Goal: Information Seeking & Learning: Learn about a topic

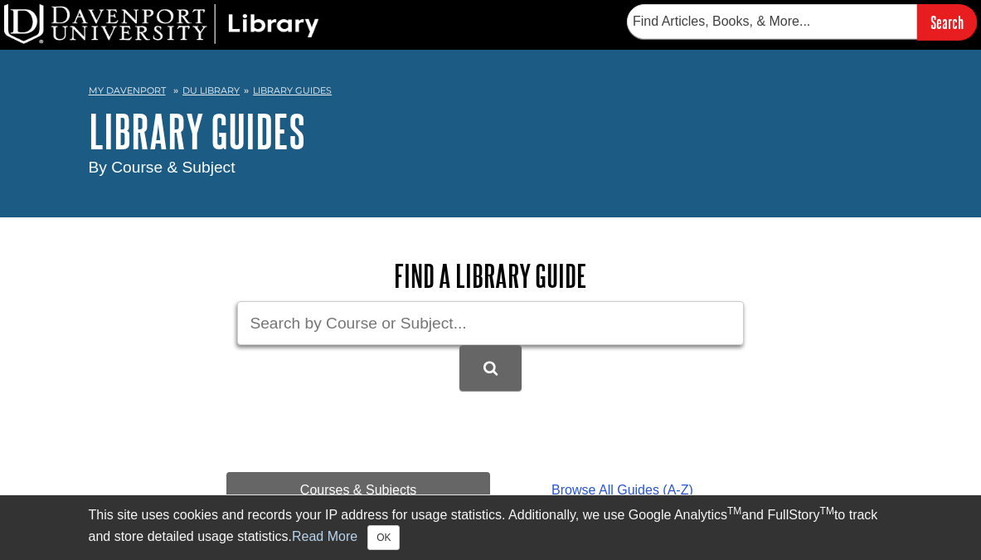
click at [560, 336] on input "Guide Search Terms" at bounding box center [490, 323] width 507 height 44
paste input "The Modeling and Role-Modeling Theory"
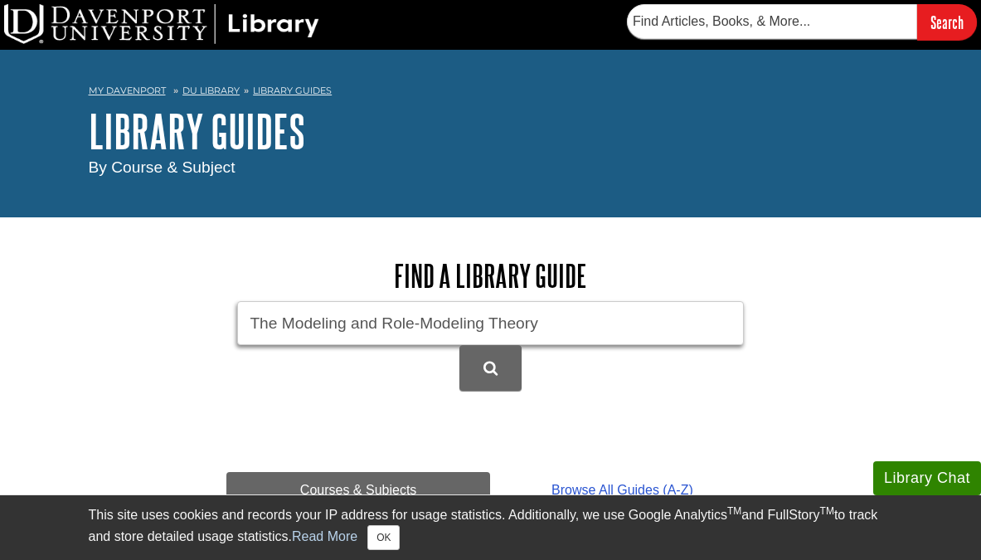
type input "The Modeling and Role-Modeling Theory"
click at [459, 345] on button "DU Library Guides Search" at bounding box center [489, 368] width 61 height 46
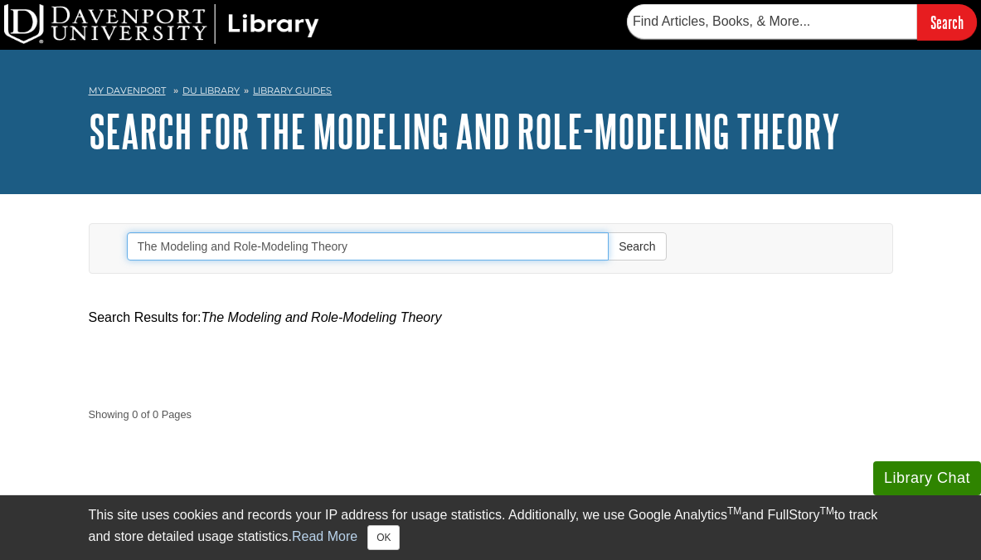
drag, startPoint x: 233, startPoint y: 245, endPoint x: 210, endPoint y: 245, distance: 23.2
click at [210, 245] on input "The Modeling and Role-Modeling Theory" at bounding box center [368, 246] width 483 height 28
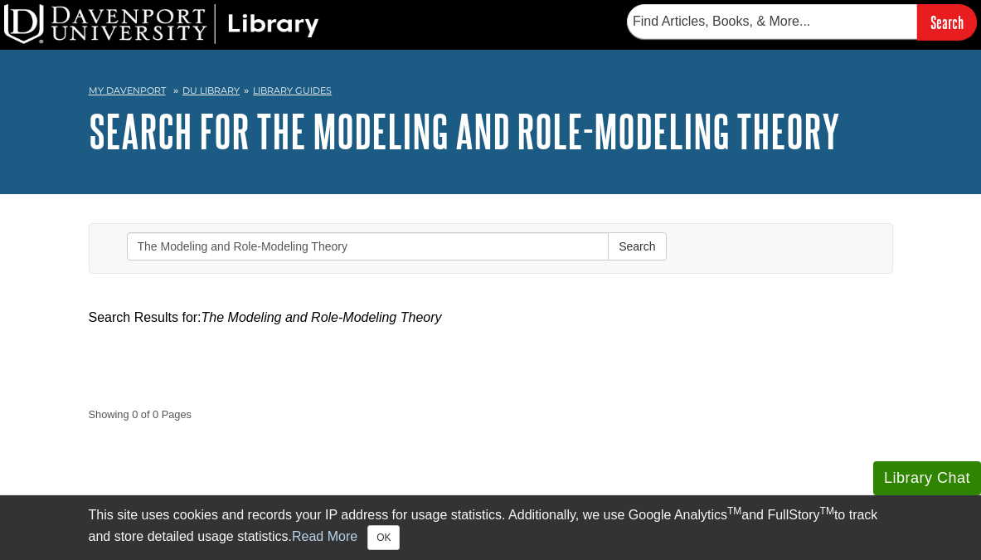
click at [296, 84] on li "Library Guides" at bounding box center [286, 91] width 92 height 14
click at [299, 88] on link "Library Guides" at bounding box center [292, 91] width 79 height 12
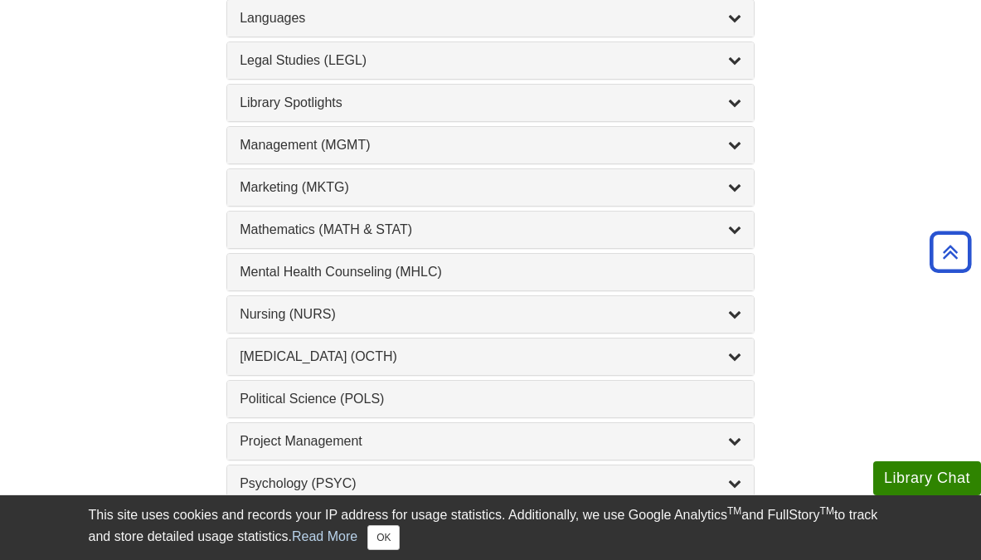
scroll to position [1473, 0]
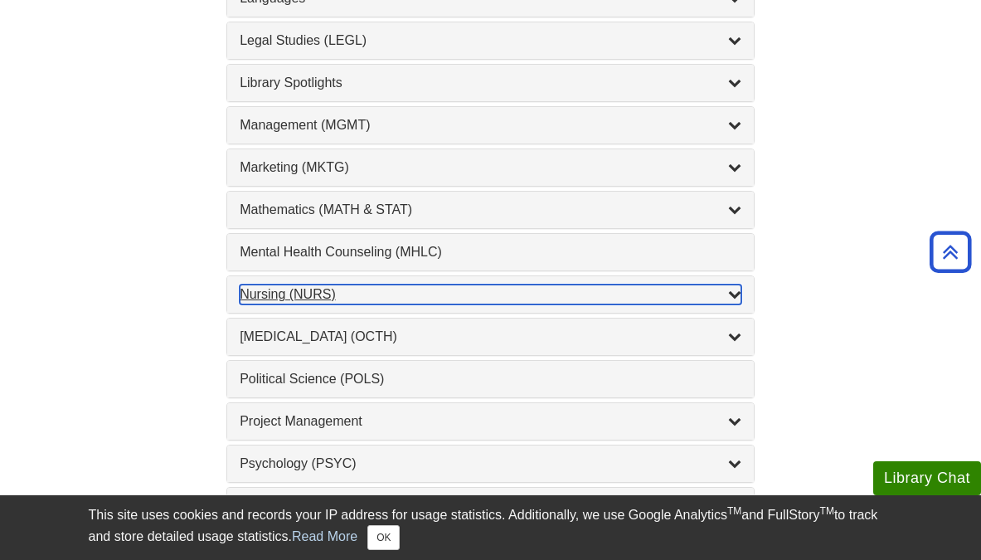
click at [315, 294] on div "Nursing (NURS) , 14 guides" at bounding box center [491, 294] width 502 height 20
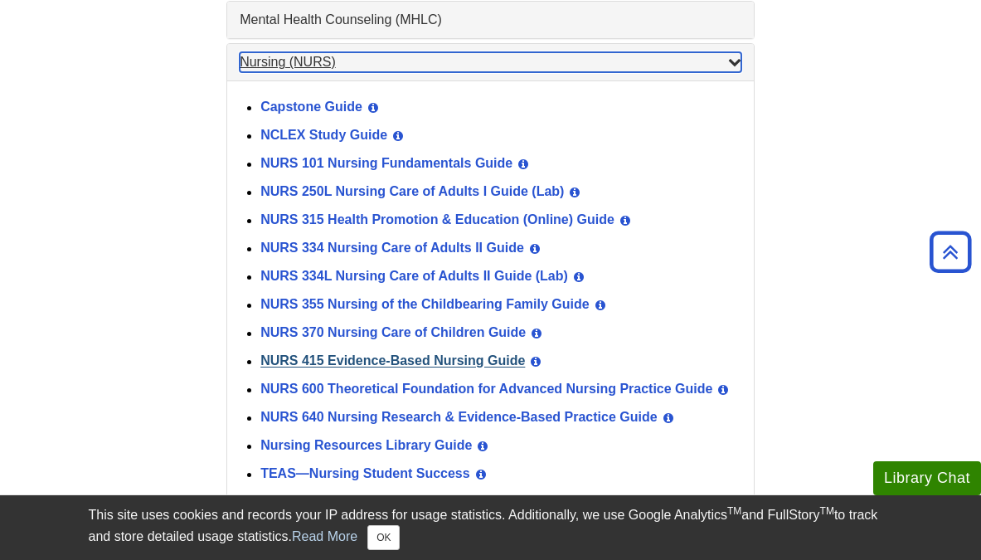
scroll to position [1717, 0]
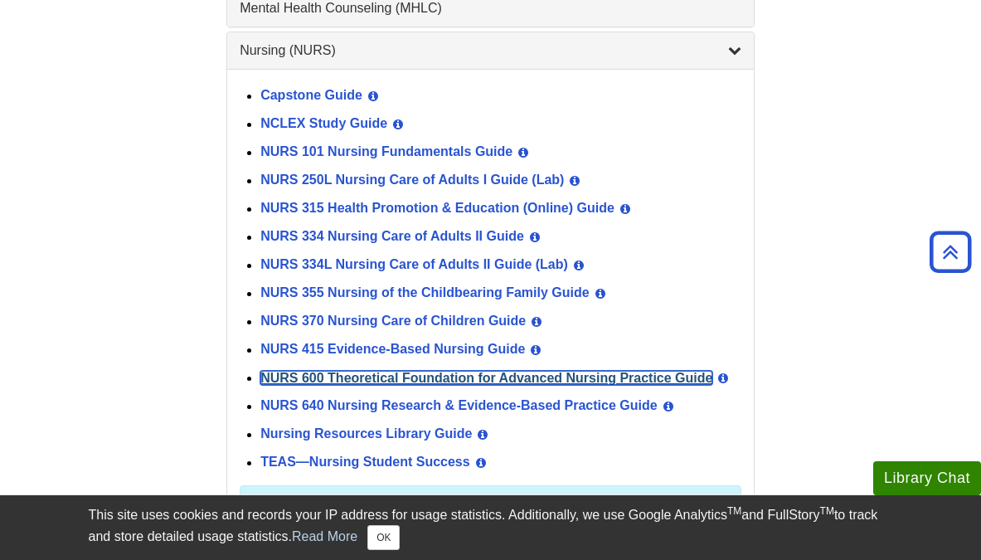
click at [415, 379] on link "NURS 600 Theoretical Foundation for Advanced Nursing Practice Guide" at bounding box center [486, 378] width 452 height 14
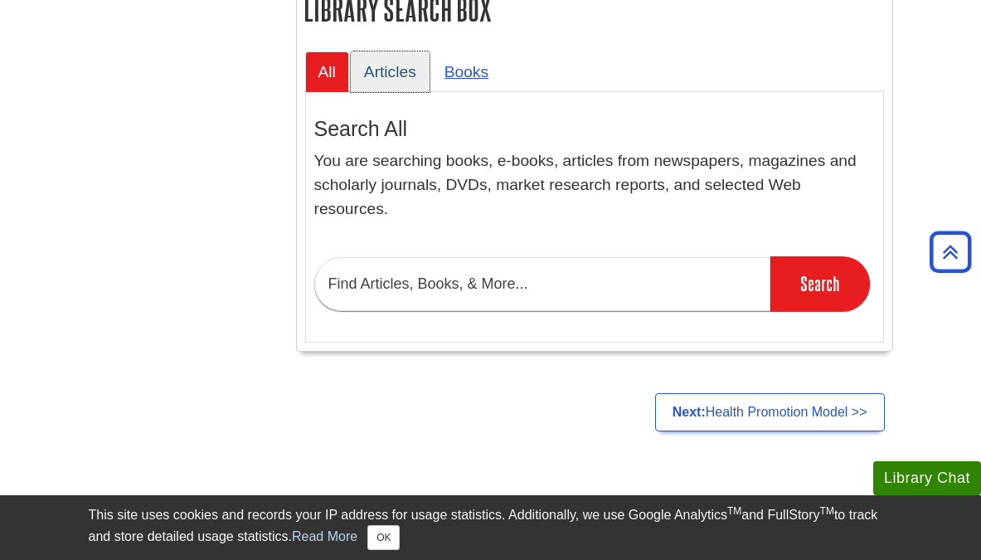
scroll to position [1401, 0]
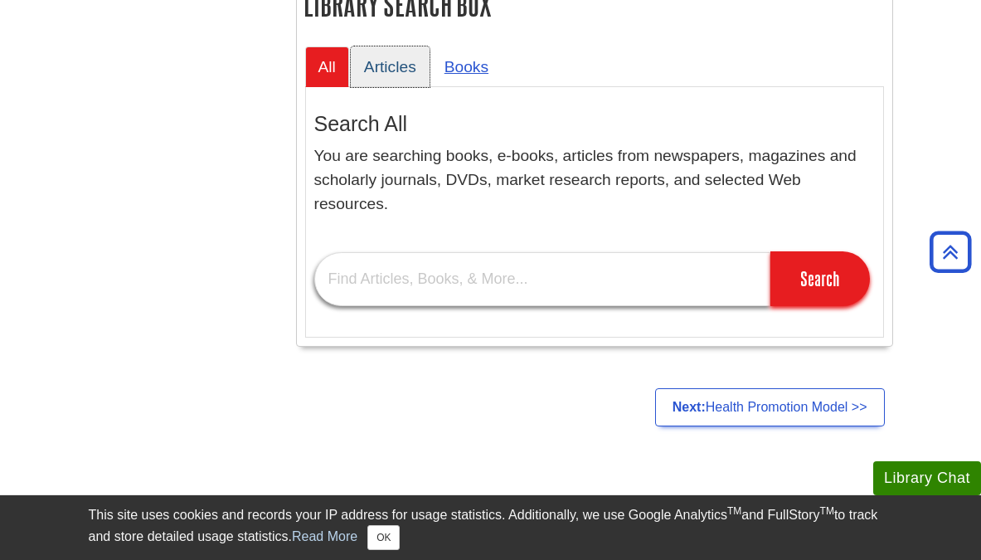
click at [419, 282] on input "text" at bounding box center [542, 279] width 456 height 54
paste input "The Modeling and Role-Modeling Theory"
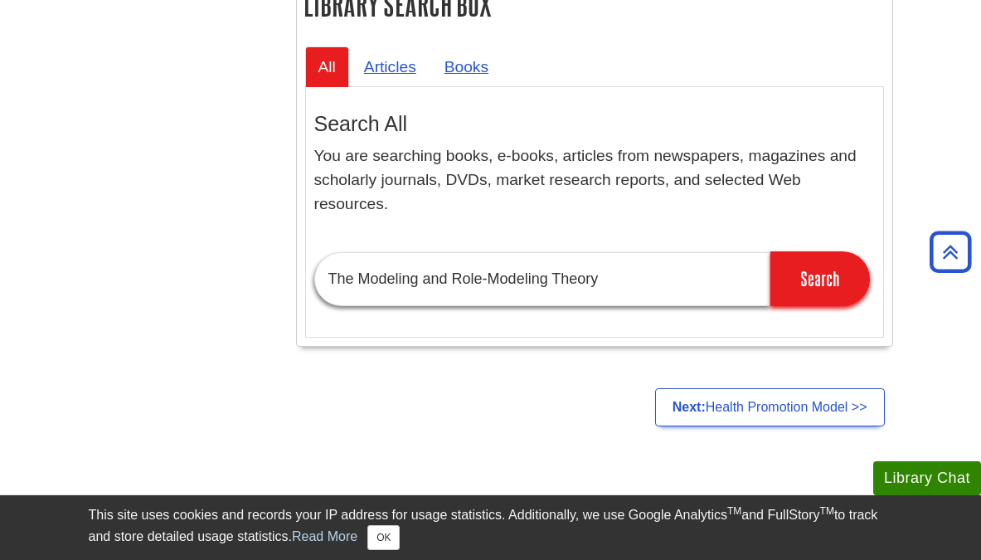
drag, startPoint x: 421, startPoint y: 280, endPoint x: 552, endPoint y: 279, distance: 131.0
click at [552, 279] on input "The Modeling and Role-Modeling Theory" at bounding box center [542, 279] width 456 height 54
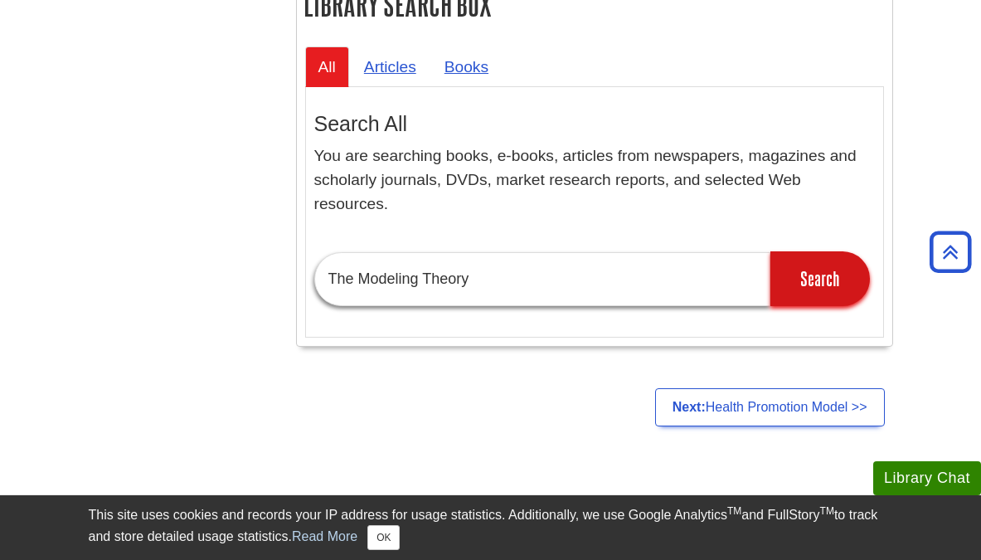
type input "The Modeling Theory"
click at [830, 287] on input "Search" at bounding box center [819, 278] width 99 height 55
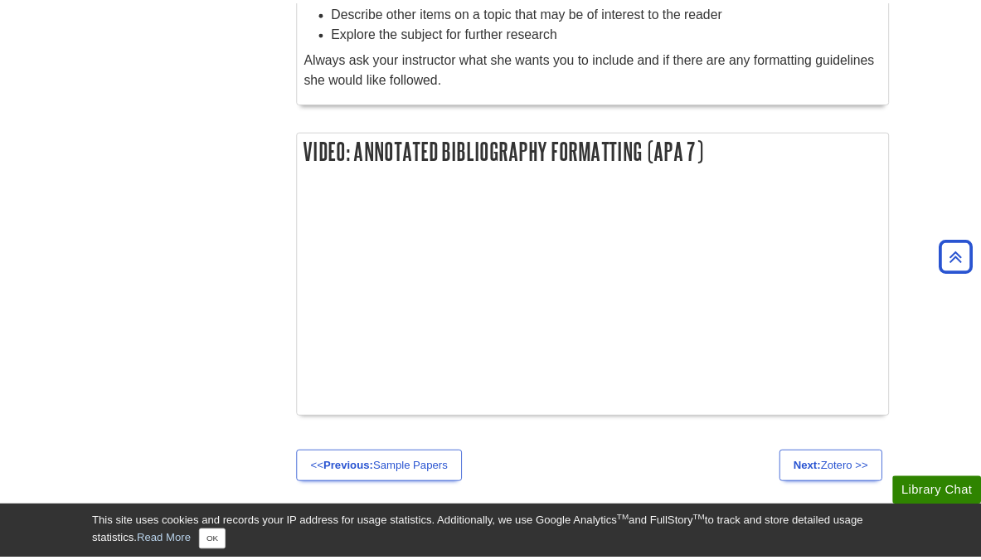
scroll to position [1742, 0]
